Goal: Find specific page/section: Find specific page/section

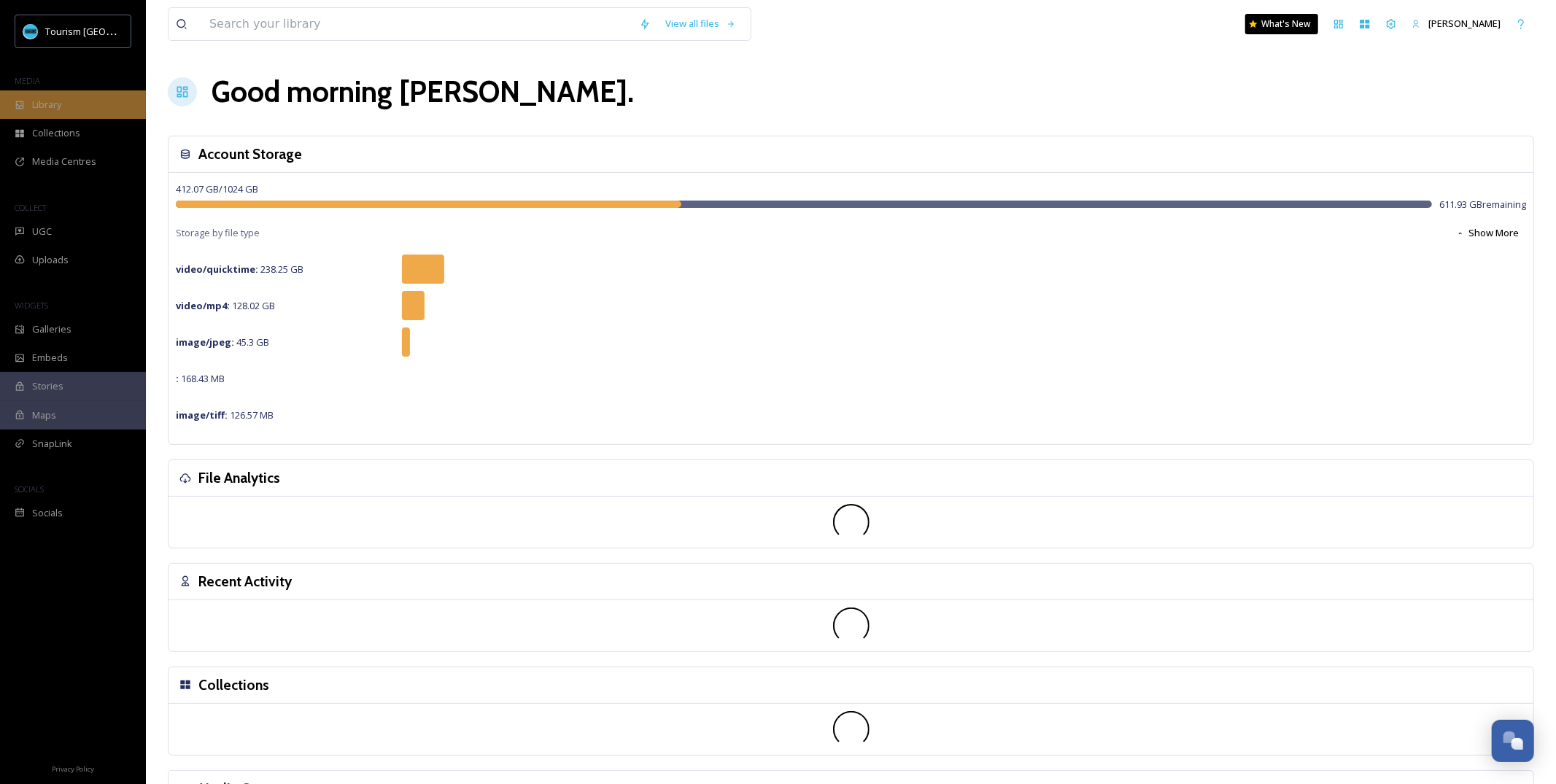
click at [64, 104] on div "Library" at bounding box center [73, 104] width 146 height 28
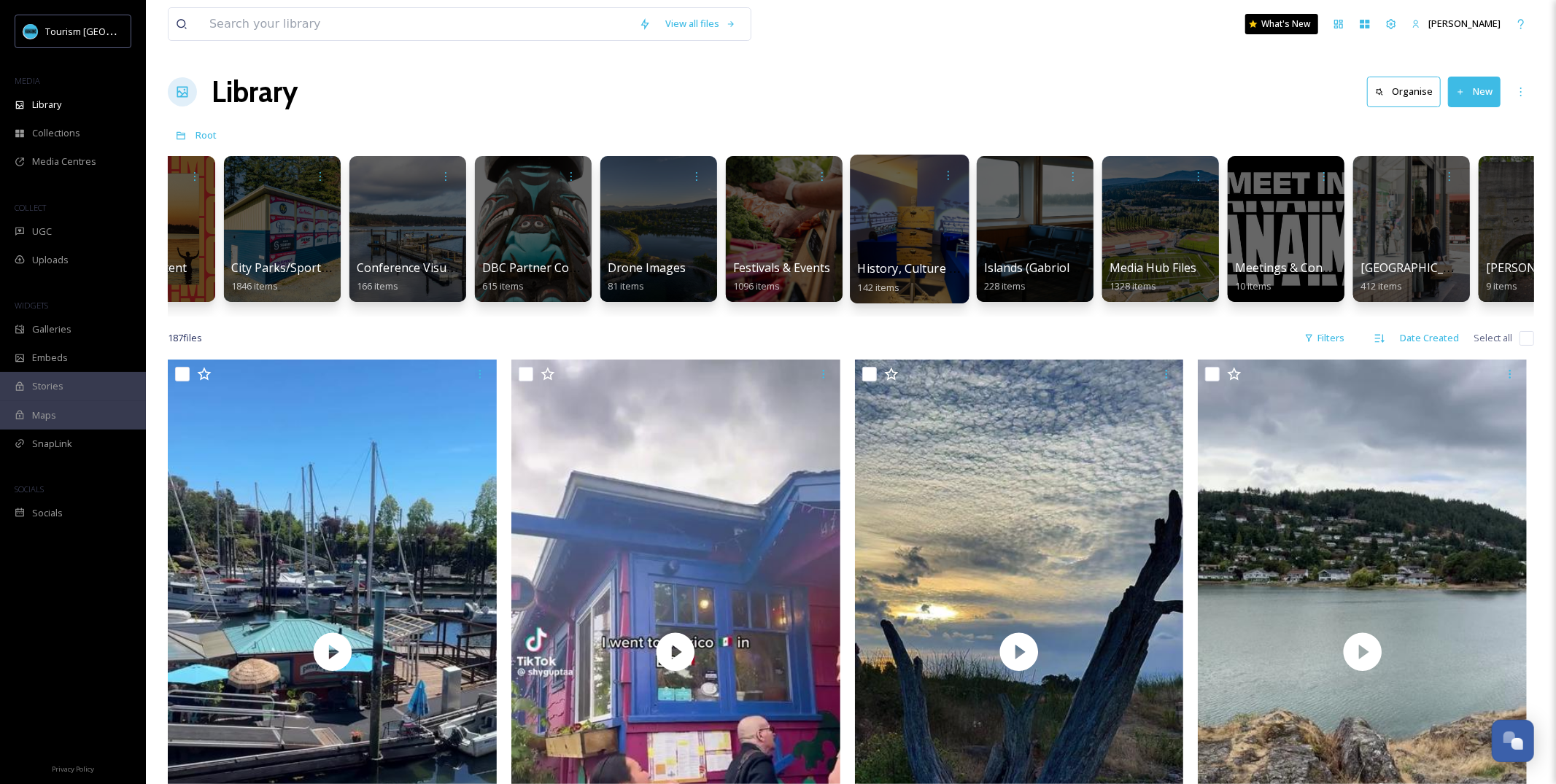
scroll to position [0, 336]
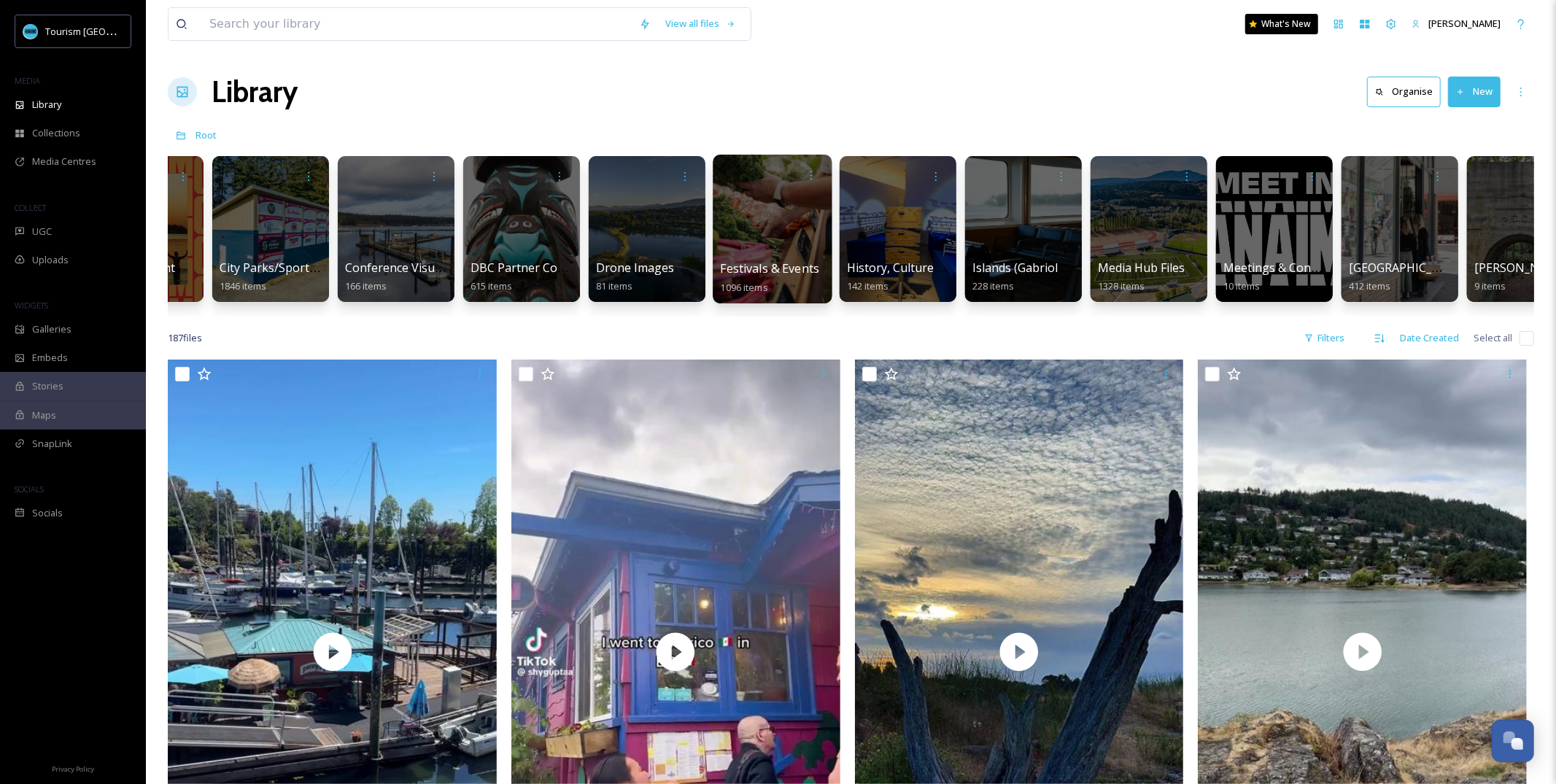
click at [767, 264] on span "Festivals & Events" at bounding box center [771, 268] width 99 height 16
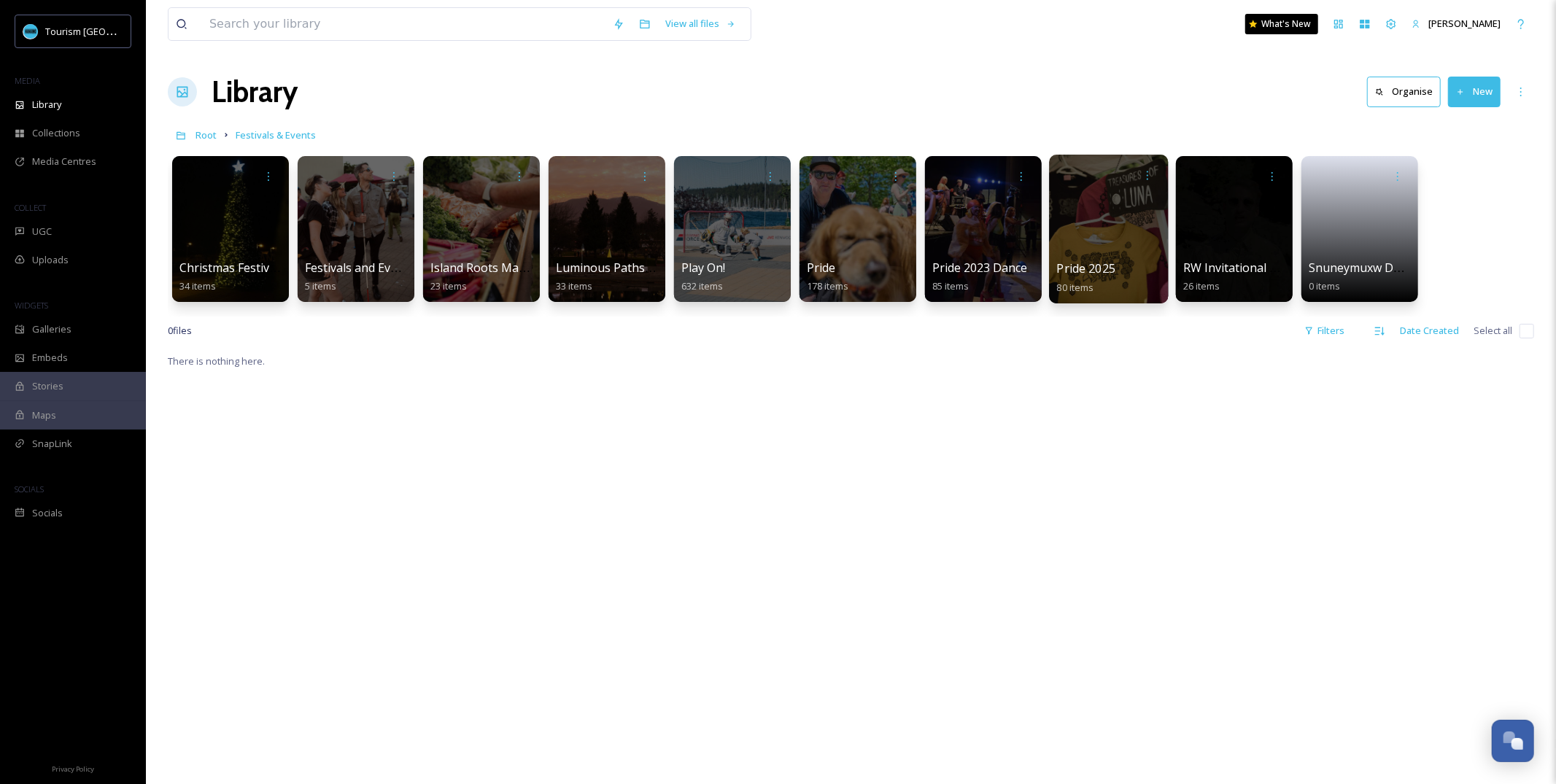
click at [1141, 231] on div at bounding box center [1109, 229] width 119 height 149
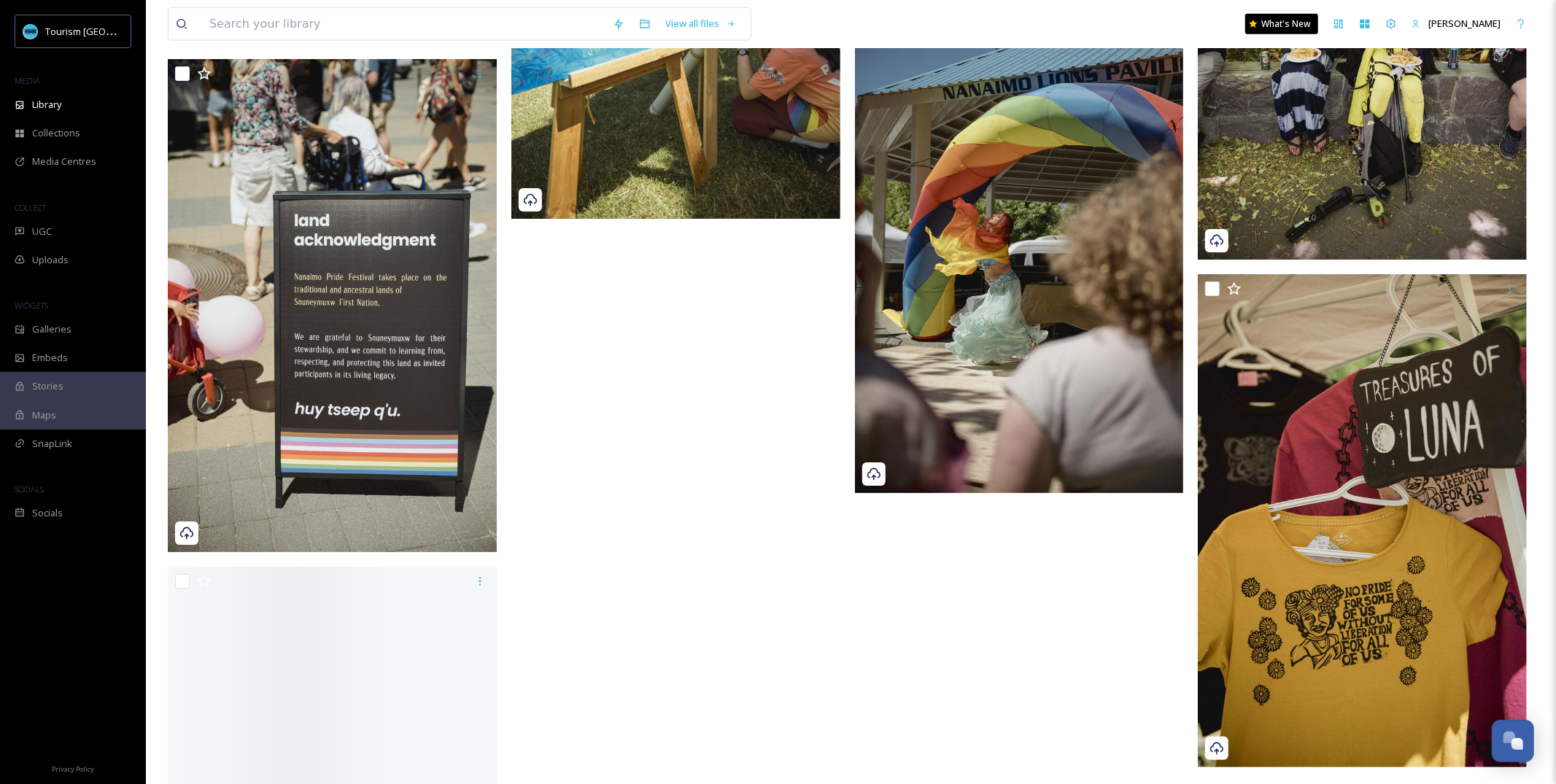
scroll to position [6589, 0]
